Goal: Task Accomplishment & Management: Manage account settings

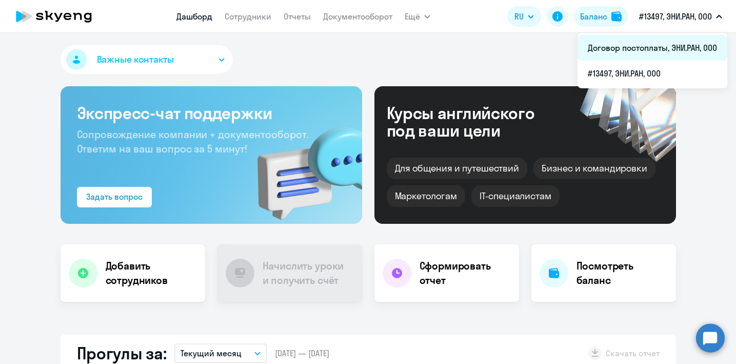
click at [660, 55] on li "Договор постоплаты, ЭНИ.РАН, ООО" at bounding box center [653, 48] width 150 height 26
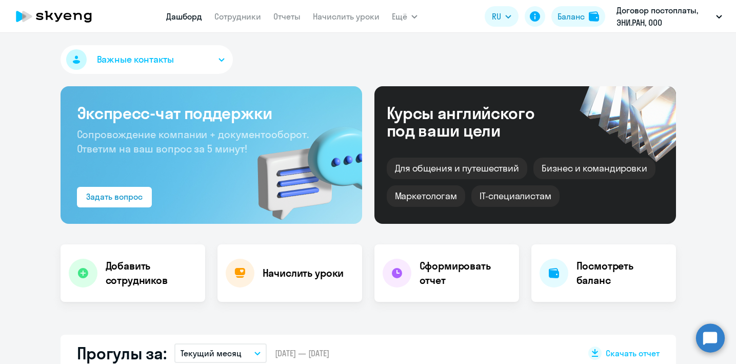
select select "30"
click at [234, 17] on link "Сотрудники" at bounding box center [237, 16] width 47 height 10
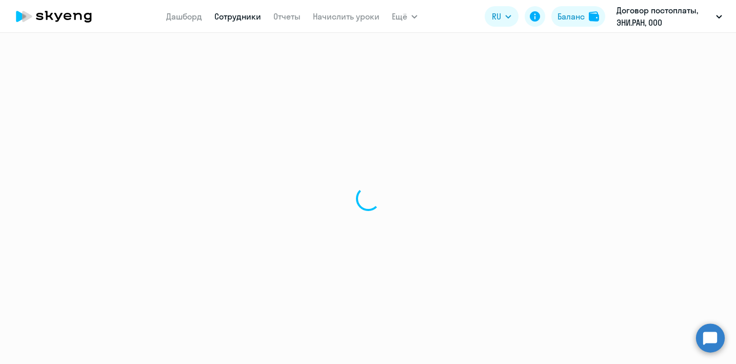
select select "30"
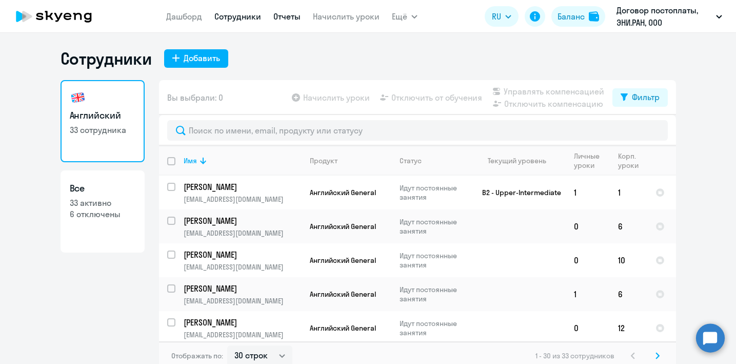
click at [280, 18] on link "Отчеты" at bounding box center [286, 16] width 27 height 10
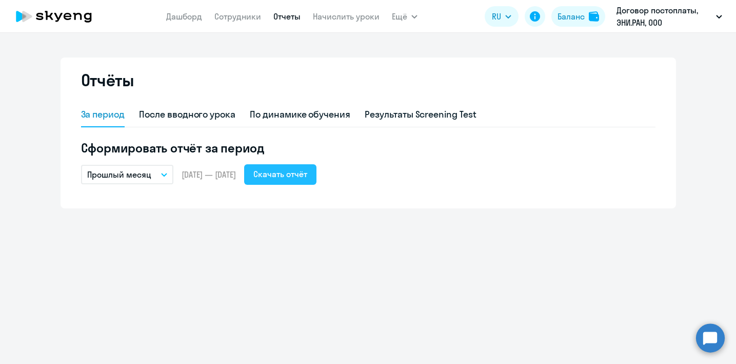
click at [294, 171] on div "Скачать отчёт" at bounding box center [280, 174] width 54 height 12
click at [694, 93] on ng-component "Отчёты За период После вводного урока По динамике обучения Результаты Screening…" at bounding box center [368, 132] width 736 height 151
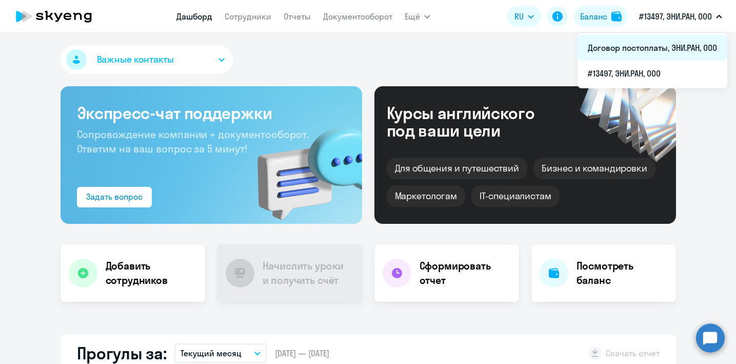
click at [663, 45] on li "Договор постоплаты, ЭНИ.РАН, ООО" at bounding box center [653, 48] width 150 height 26
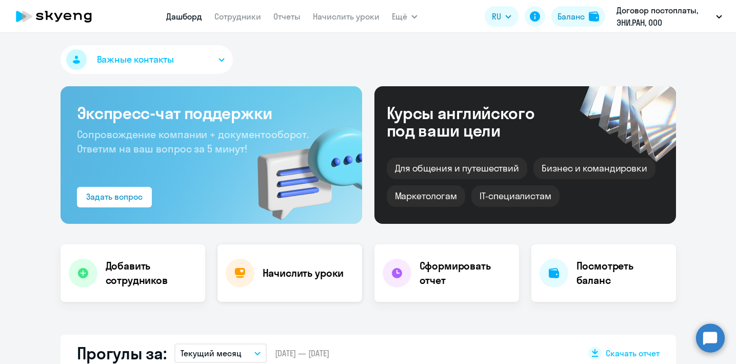
select select "30"
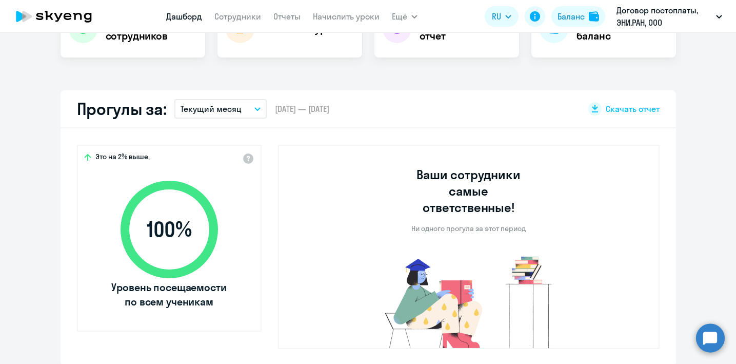
click at [243, 109] on button "Текущий месяц" at bounding box center [220, 108] width 92 height 19
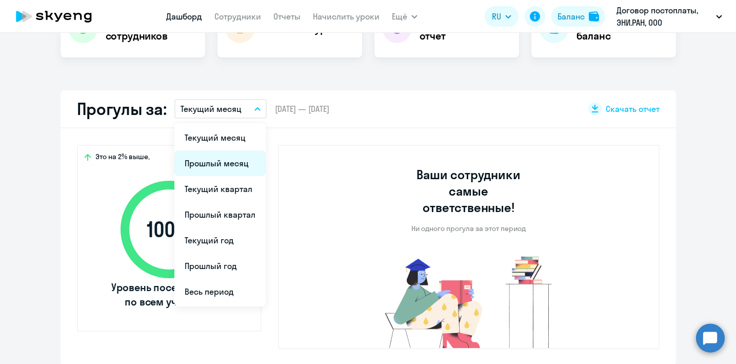
click at [224, 163] on li "Прошлый месяц" at bounding box center [219, 163] width 91 height 26
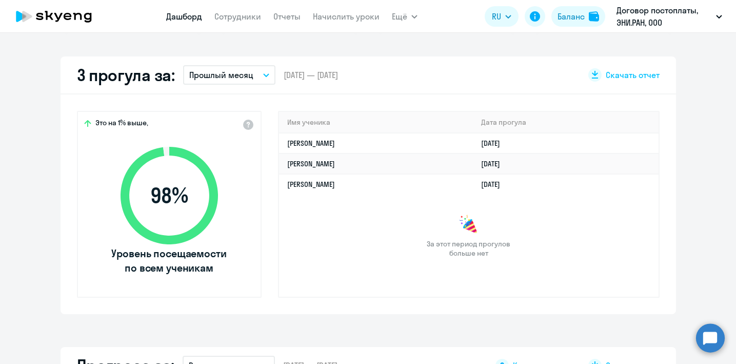
scroll to position [284, 0]
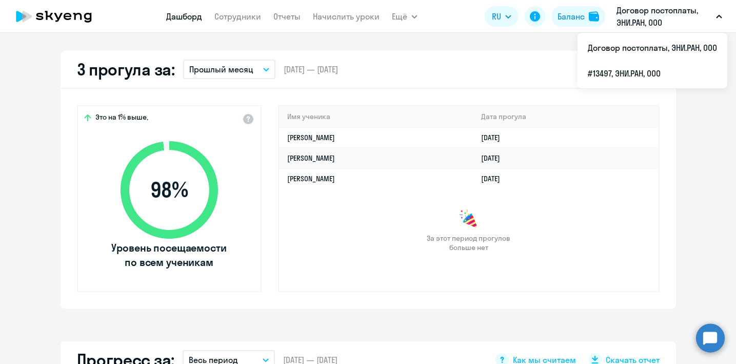
click at [729, 139] on app-truancy-attendance-dashboard "3 прогула за: Прошлый месяц Текущий месяц Прошлый месяц Текущий квартал Прошлый…" at bounding box center [368, 180] width 736 height 258
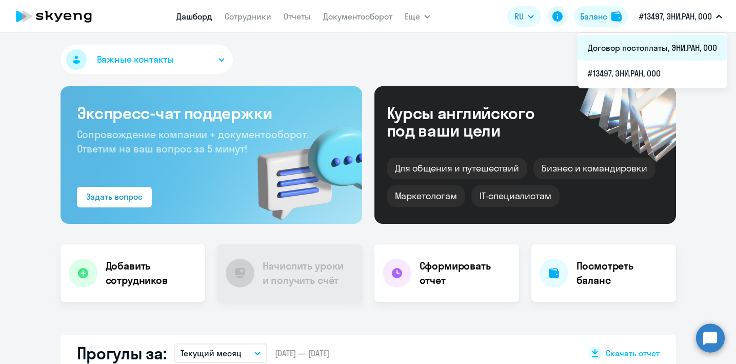
click at [641, 45] on li "Договор постоплаты, ЭНИ.РАН, ООО" at bounding box center [653, 48] width 150 height 26
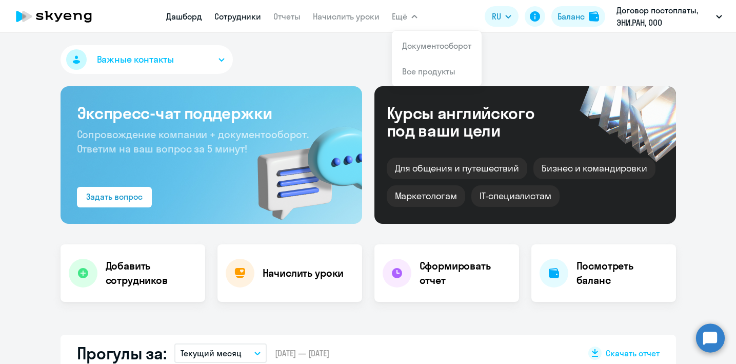
click at [249, 19] on link "Сотрудники" at bounding box center [237, 16] width 47 height 10
select select "30"
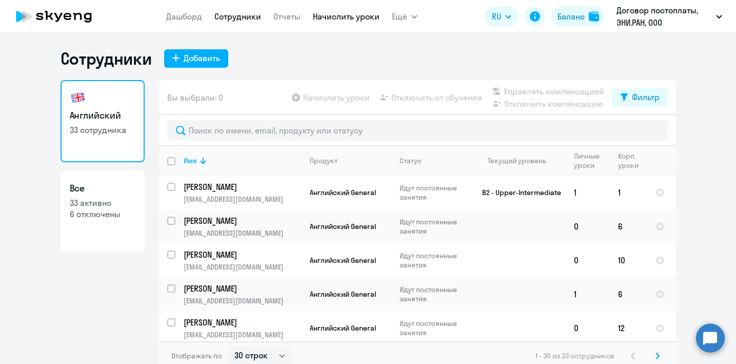
click at [344, 17] on link "Начислить уроки" at bounding box center [346, 16] width 67 height 10
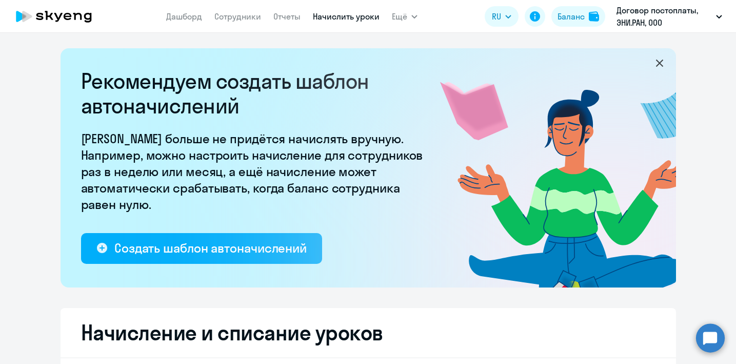
select select "10"
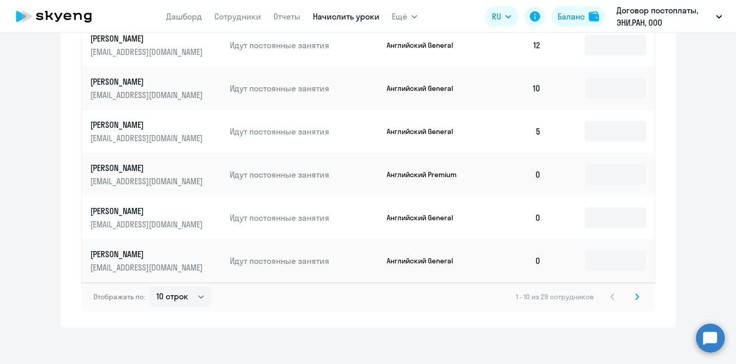
scroll to position [695, 0]
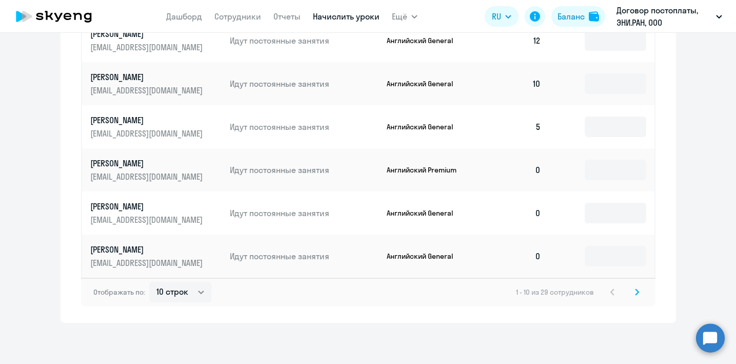
click at [637, 290] on icon at bounding box center [637, 291] width 4 height 7
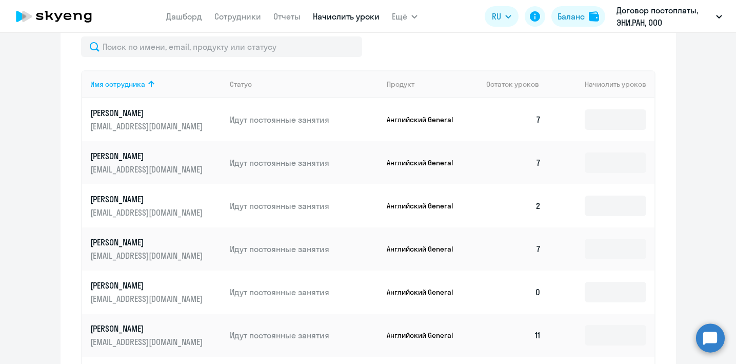
scroll to position [693, 0]
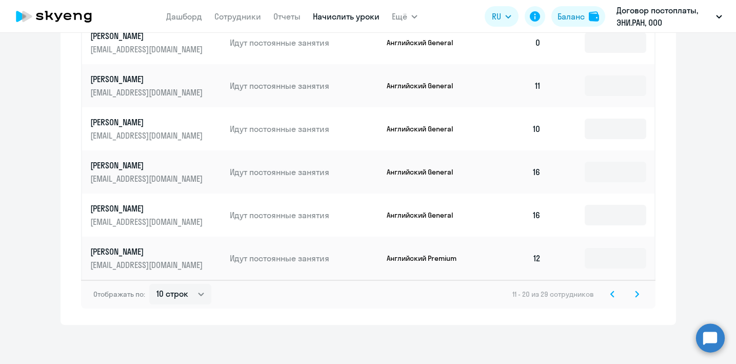
click at [638, 296] on icon at bounding box center [637, 293] width 4 height 7
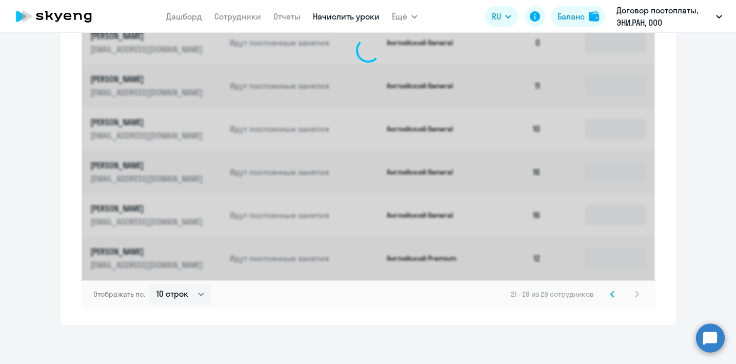
scroll to position [652, 0]
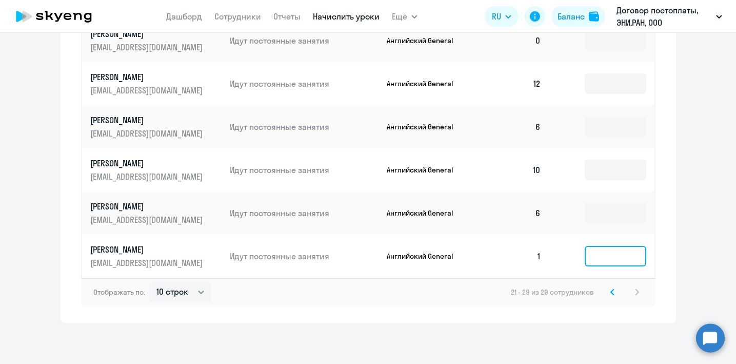
click at [603, 253] on input at bounding box center [616, 256] width 62 height 21
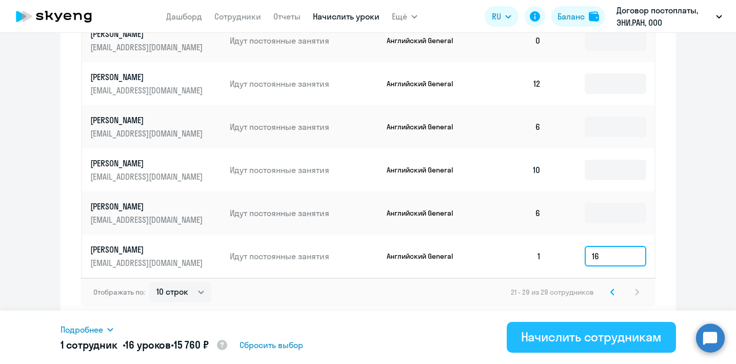
type input "16"
click at [629, 346] on button "Начислить сотрудникам" at bounding box center [591, 337] width 169 height 31
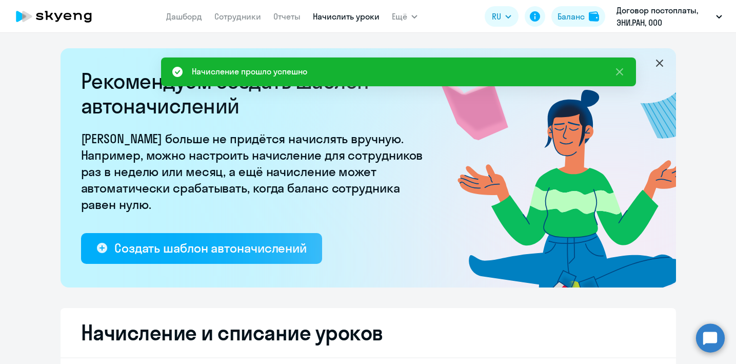
scroll to position [163, 0]
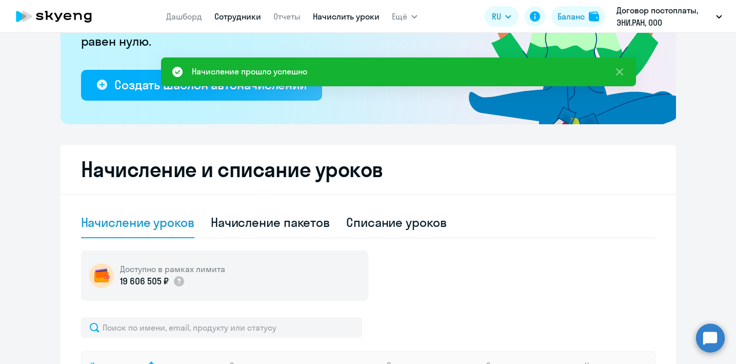
click at [227, 16] on link "Сотрудники" at bounding box center [237, 16] width 47 height 10
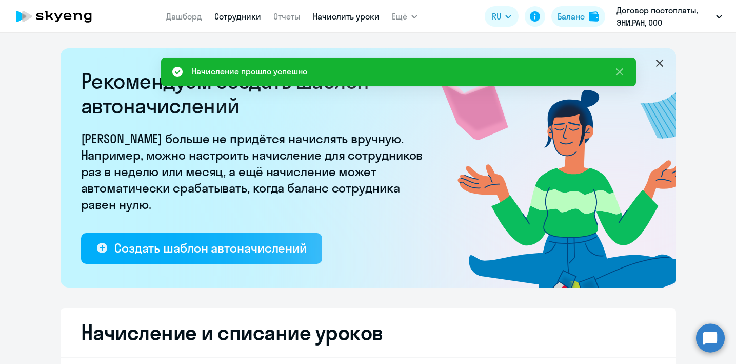
select select "30"
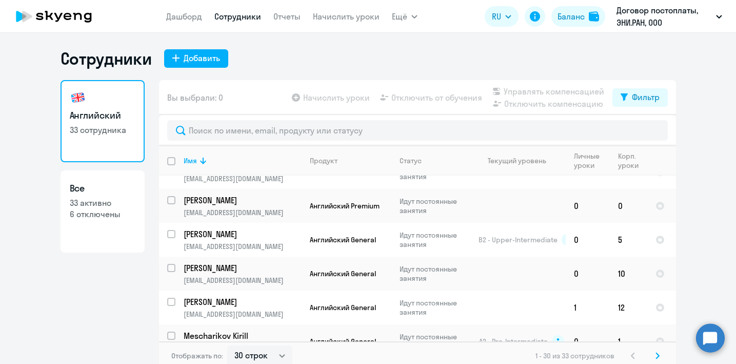
scroll to position [6, 0]
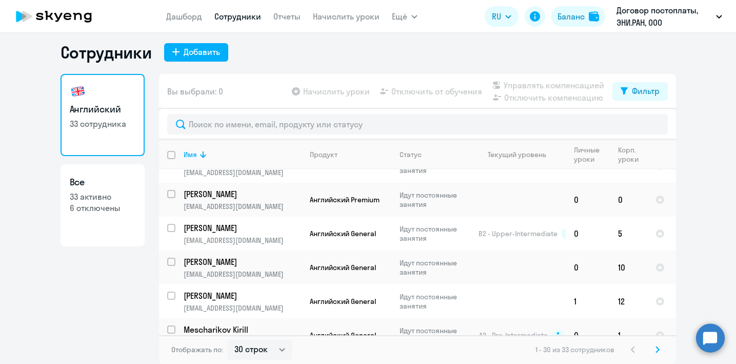
click at [658, 351] on icon at bounding box center [658, 349] width 4 height 7
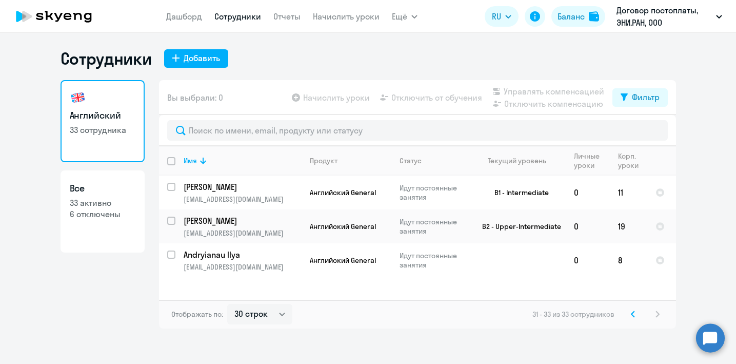
scroll to position [0, 0]
click at [637, 315] on svg-icon at bounding box center [633, 314] width 12 height 12
